Goal: Navigation & Orientation: Find specific page/section

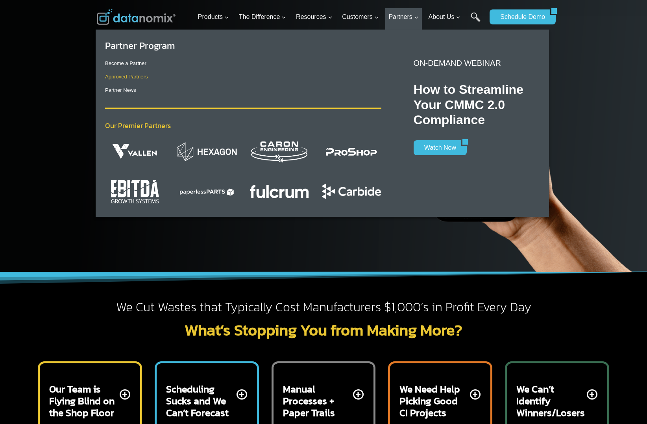
click at [130, 77] on link "Approved Partners" at bounding box center [126, 77] width 43 height 6
